Goal: Transaction & Acquisition: Book appointment/travel/reservation

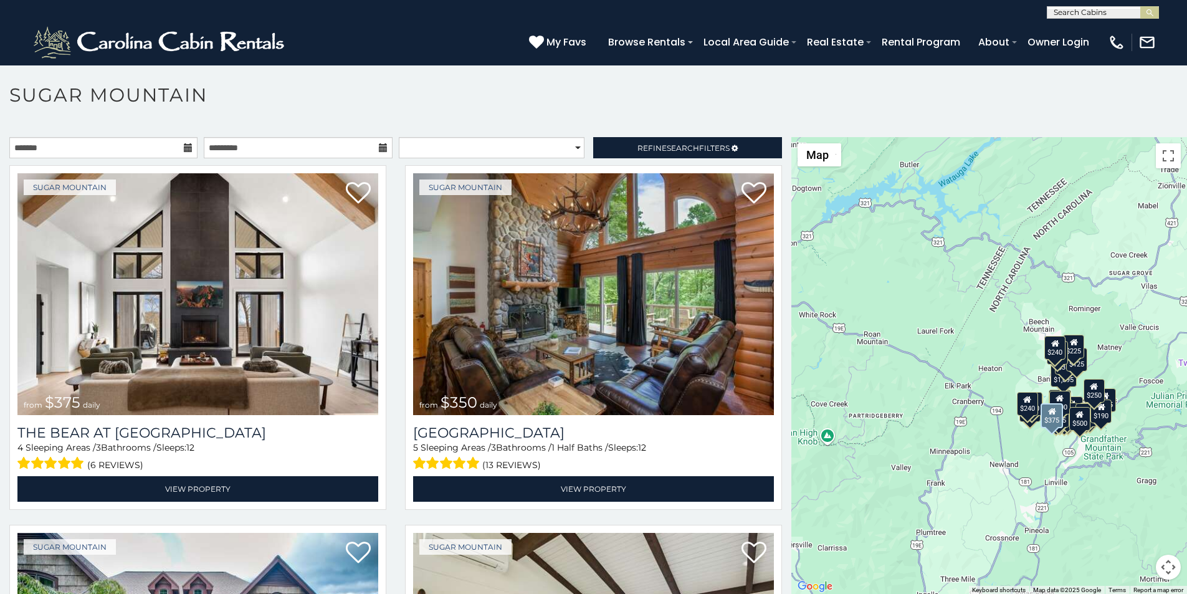
scroll to position [78, 0]
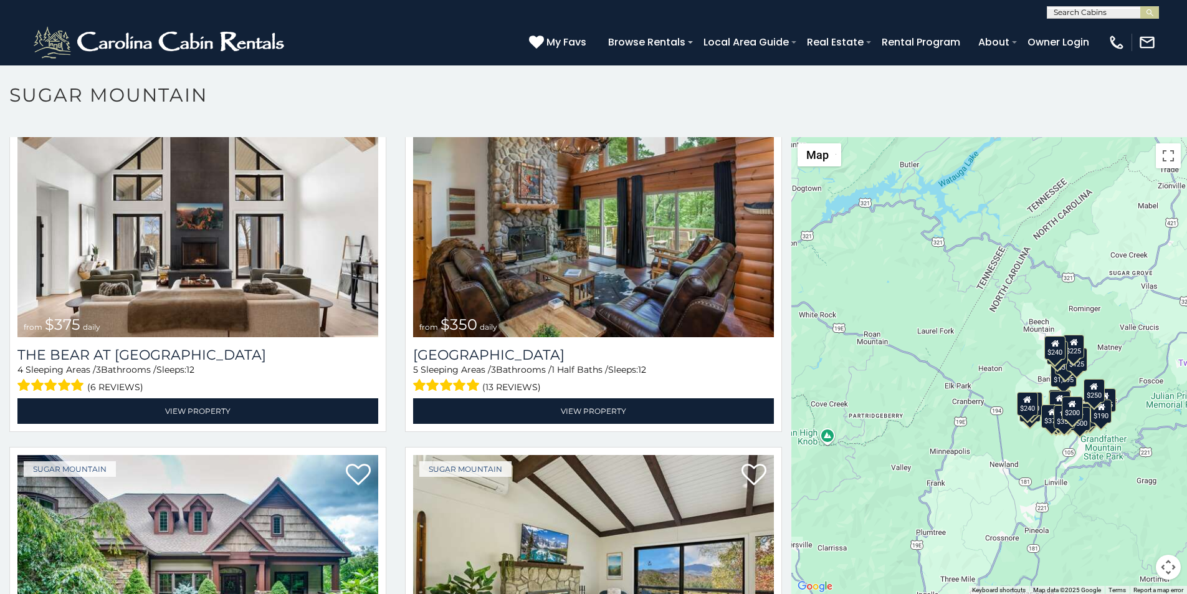
click at [480, 591] on p at bounding box center [593, 372] width 1187 height 470
click at [412, 47] on div "(828) 295-6000 My Favs Browse Rentals Local Area Guide Activities & Attractions…" at bounding box center [593, 42] width 1187 height 47
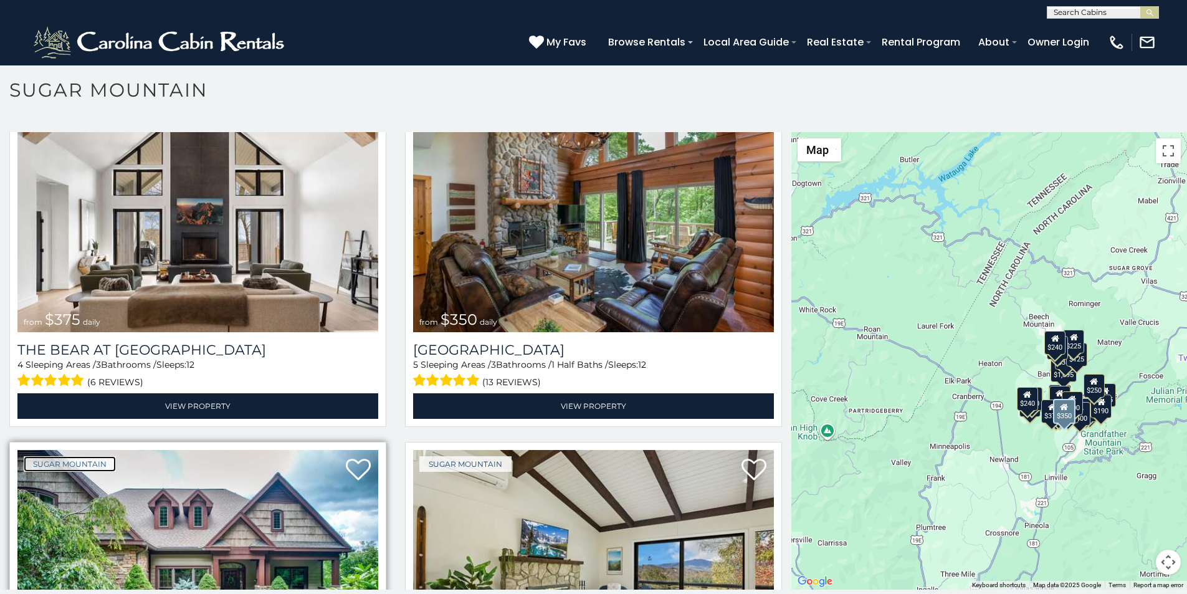
click at [41, 456] on link "Sugar Mountain" at bounding box center [70, 464] width 92 height 16
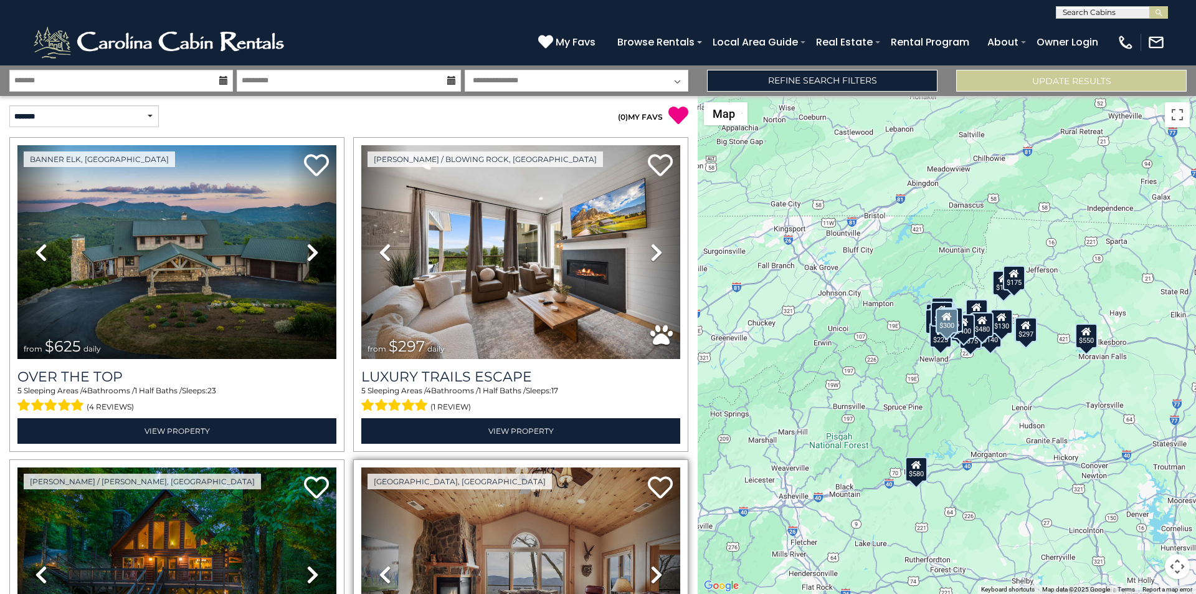
click at [368, 591] on link "Previous" at bounding box center [385, 574] width 48 height 214
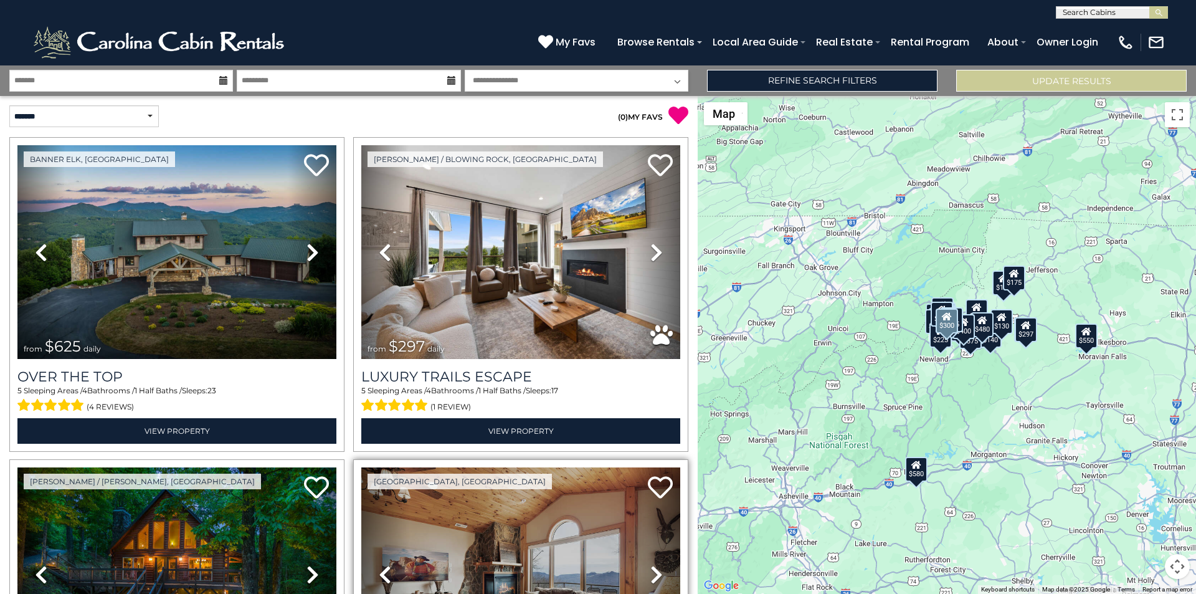
click at [368, 591] on link "Previous" at bounding box center [385, 574] width 48 height 214
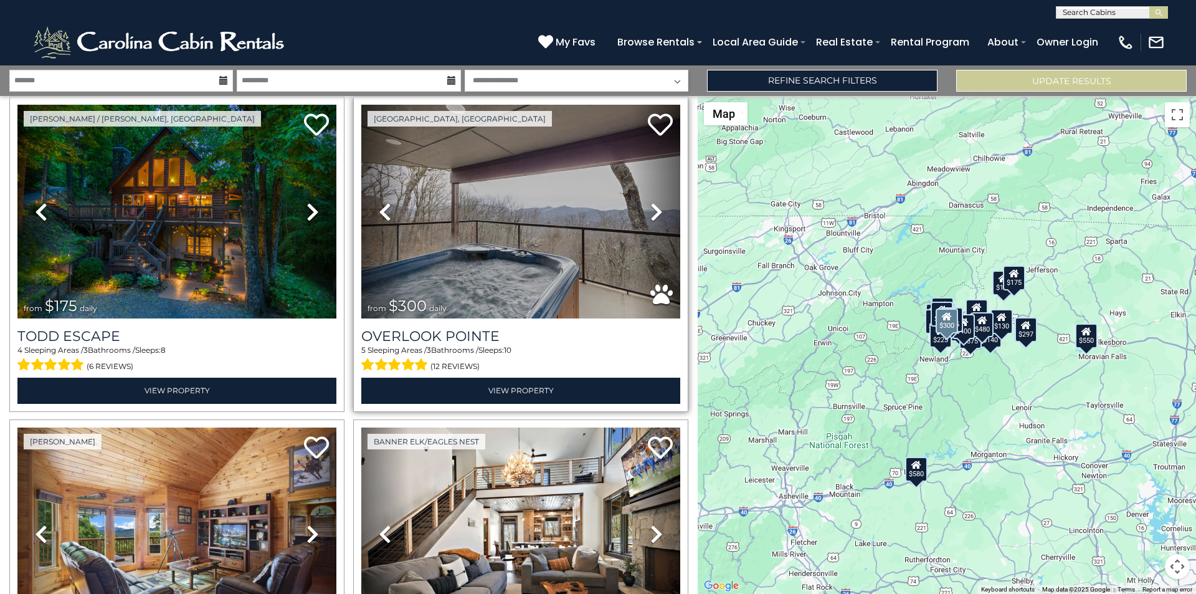
scroll to position [415, 0]
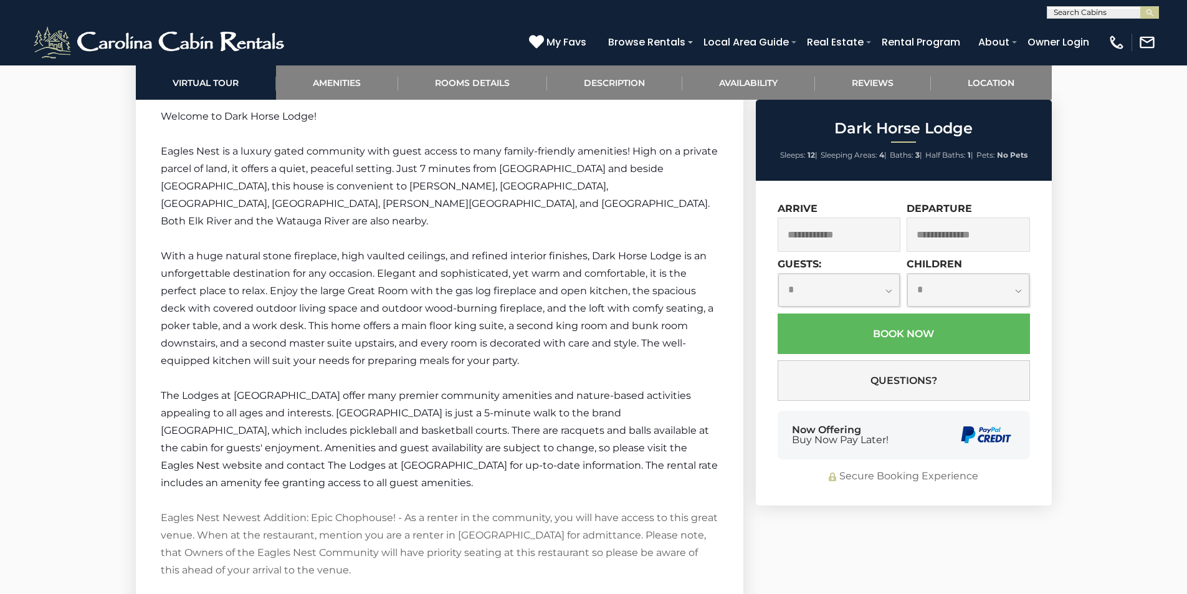
scroll to position [1996, 0]
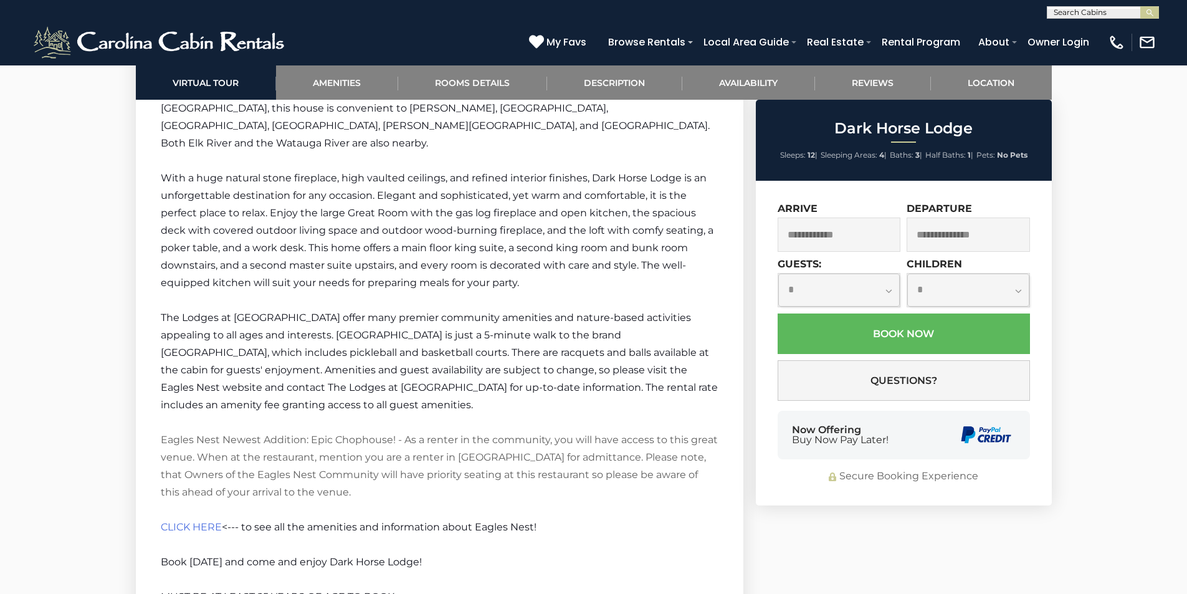
click at [802, 418] on div "Now Offering Buy Now Pay Later!" at bounding box center [903, 434] width 252 height 49
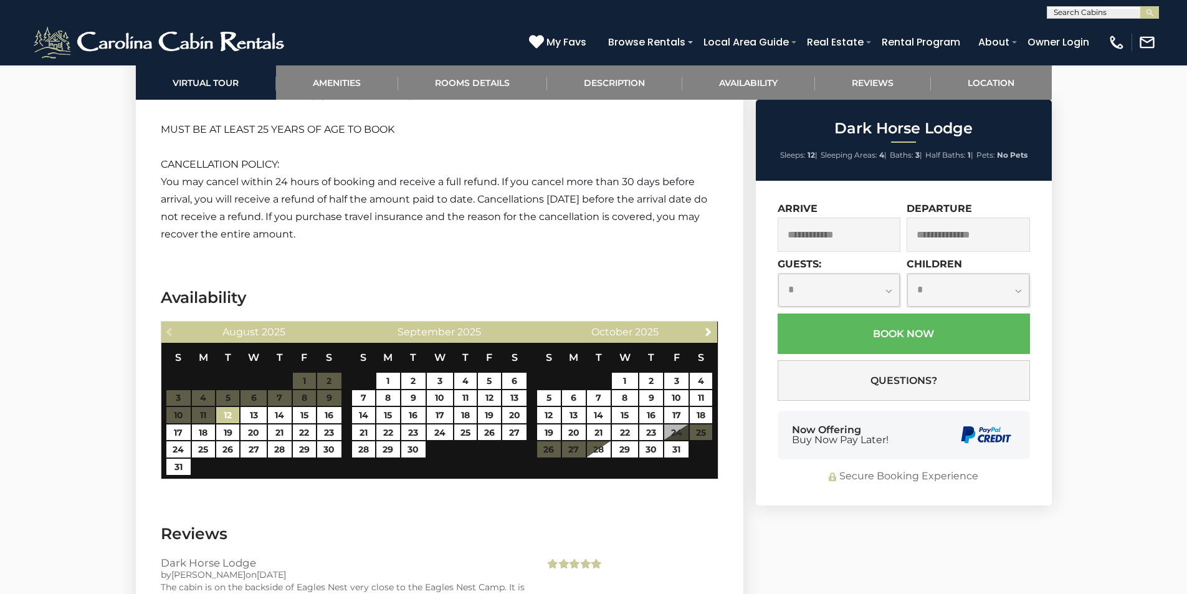
scroll to position [2487, 0]
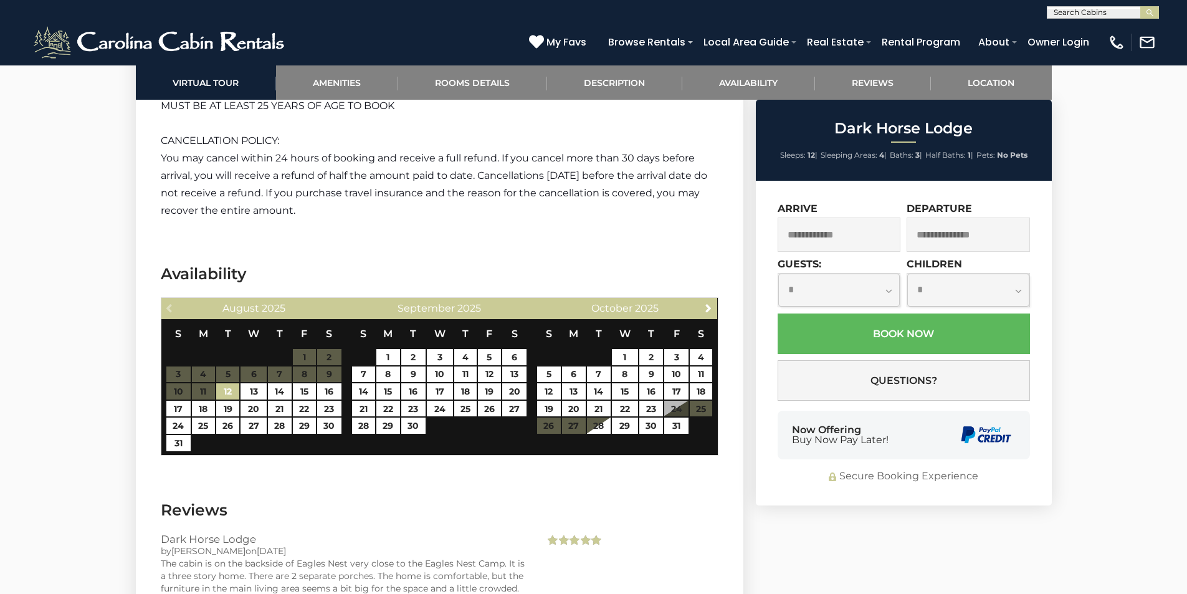
click at [919, 441] on div "Now Offering Buy Now Pay Later!" at bounding box center [903, 434] width 252 height 49
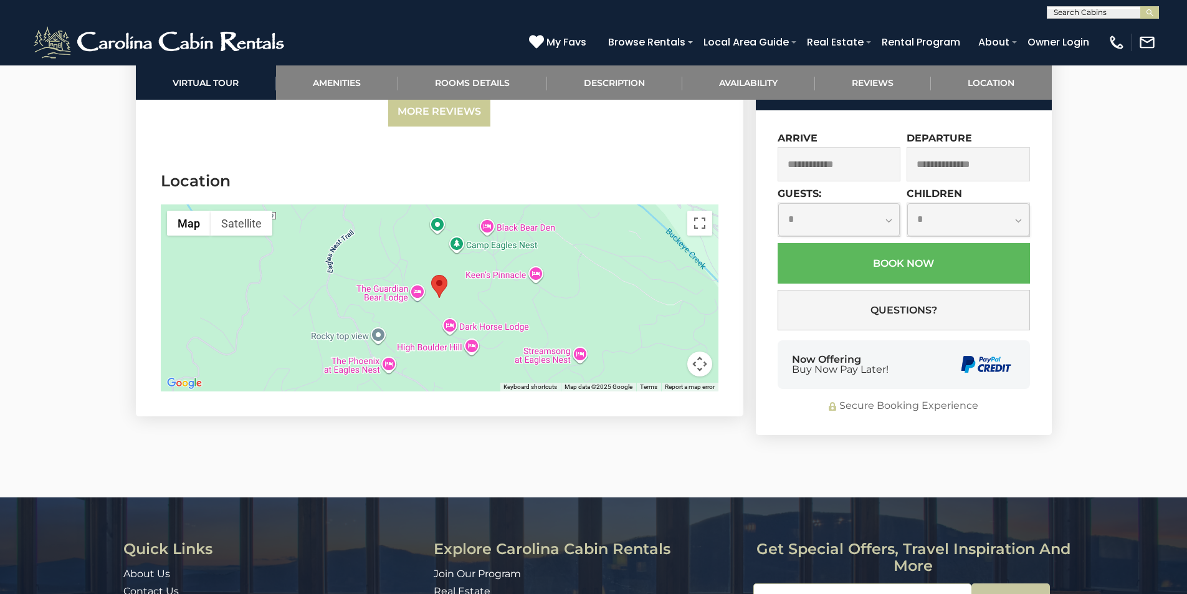
scroll to position [3223, 0]
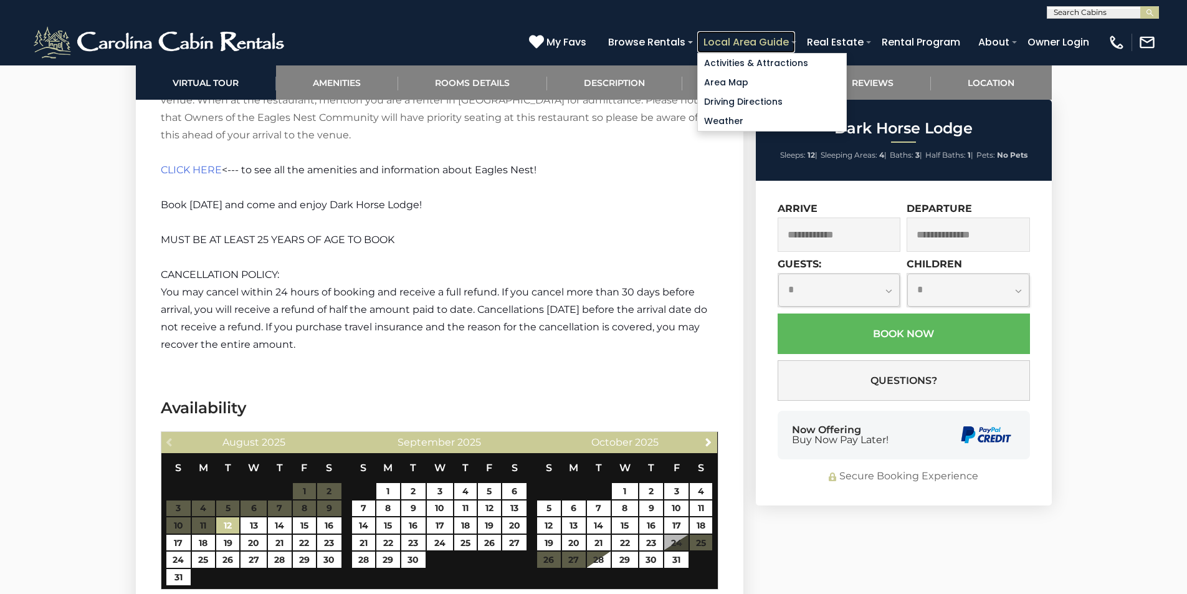
click at [790, 41] on link "Local Area Guide" at bounding box center [746, 42] width 98 height 22
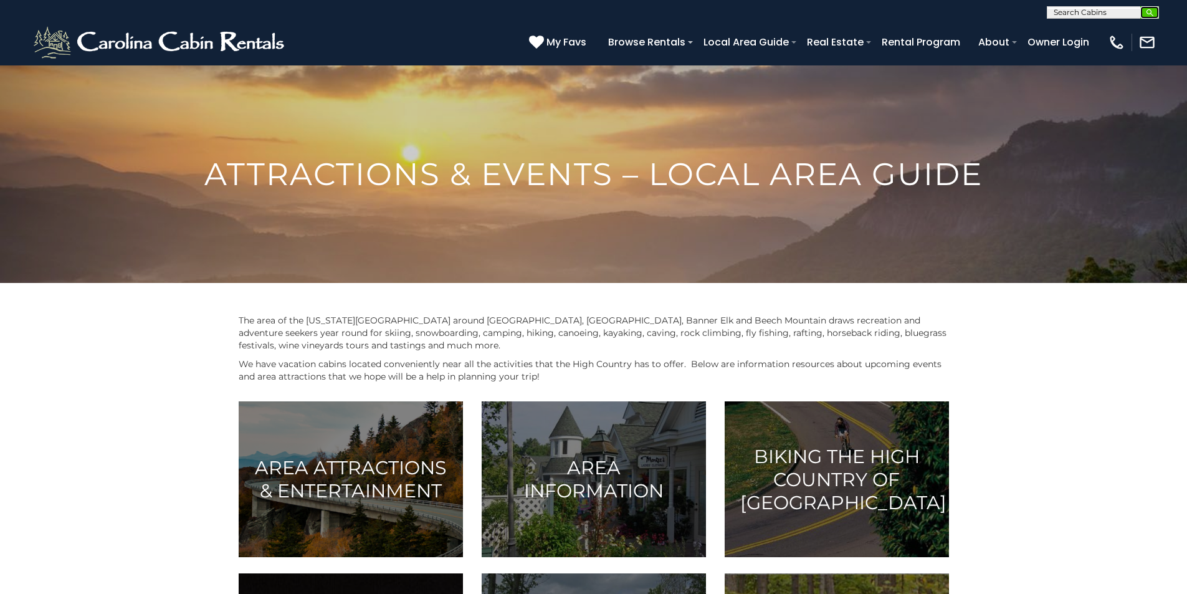
click at [1149, 11] on img "submit" at bounding box center [1149, 12] width 9 height 9
